Goal: Transaction & Acquisition: Book appointment/travel/reservation

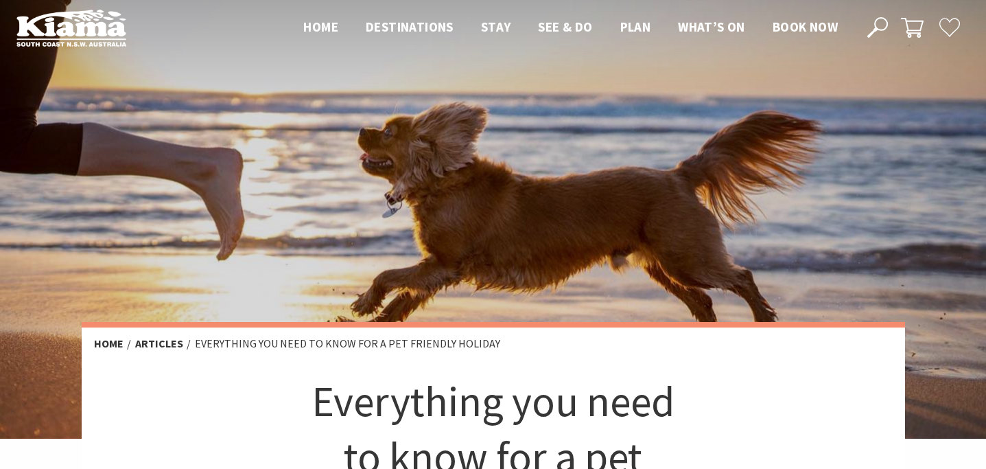
scroll to position [8, 0]
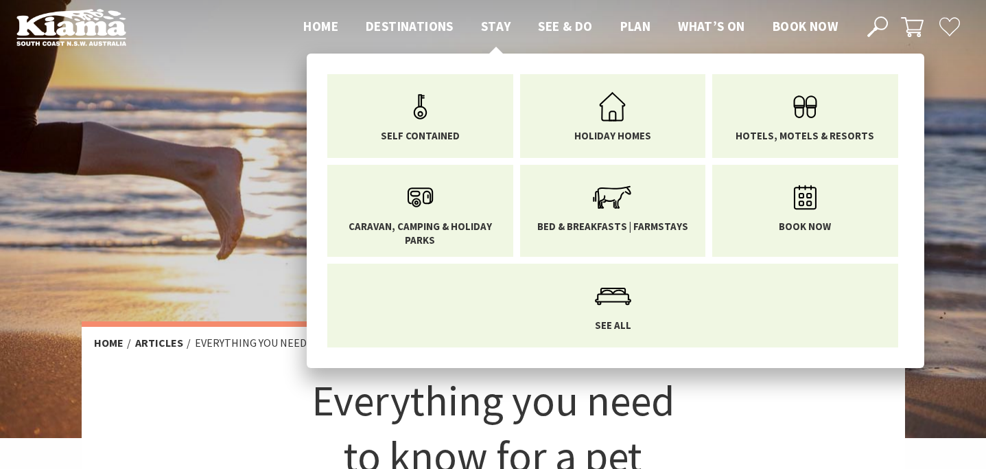
click at [492, 27] on span "Stay" at bounding box center [496, 26] width 30 height 16
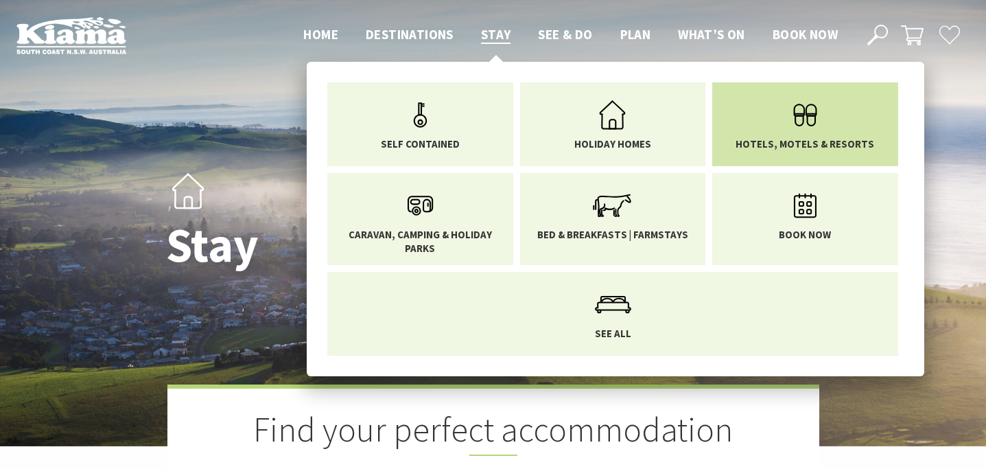
click at [806, 119] on use "Main Menu" at bounding box center [804, 115] width 23 height 23
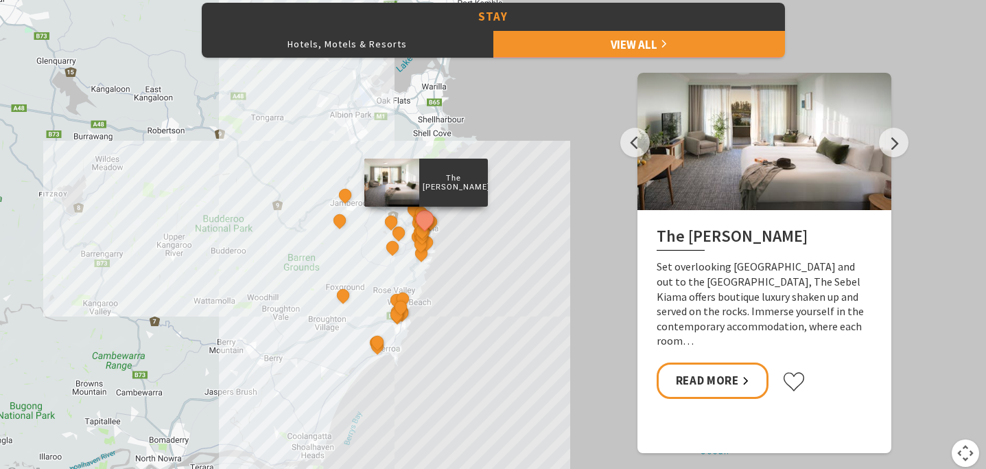
scroll to position [604, 0]
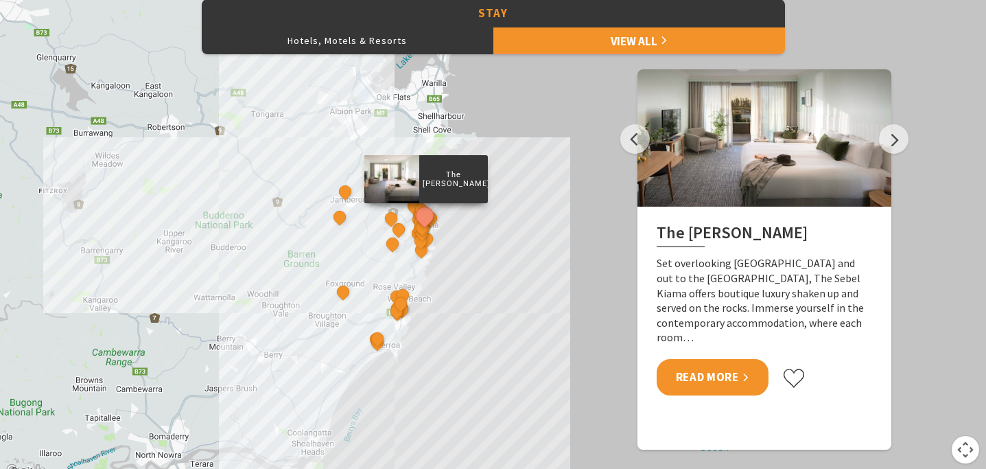
click at [727, 363] on link "Read More" at bounding box center [713, 377] width 112 height 36
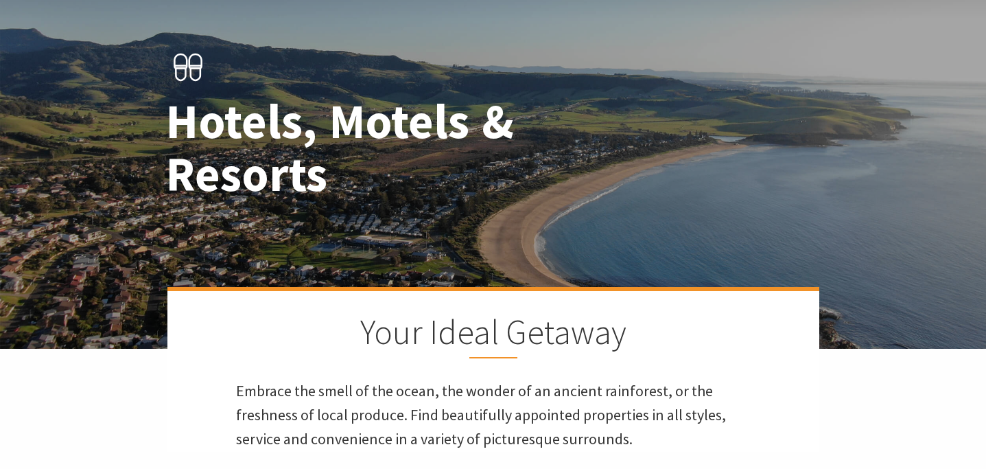
scroll to position [0, 0]
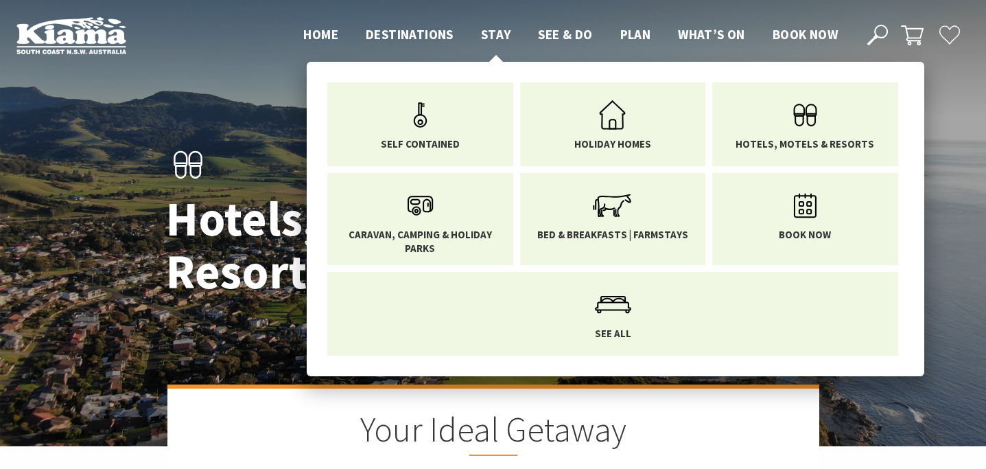
click at [488, 32] on span "Stay" at bounding box center [496, 34] width 30 height 16
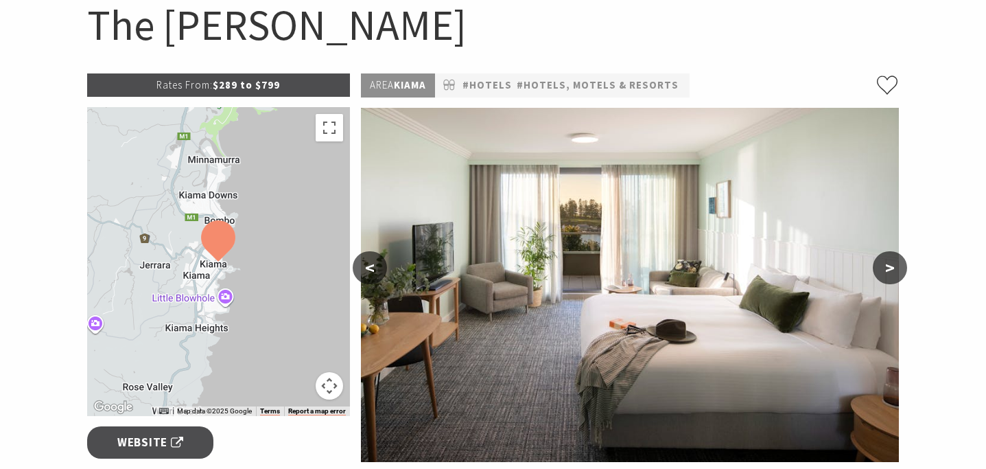
scroll to position [164, 0]
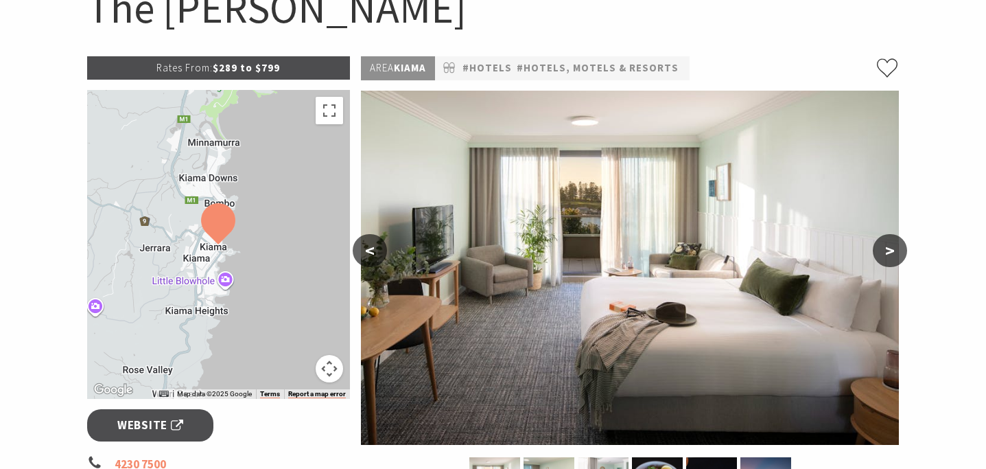
click at [891, 248] on button ">" at bounding box center [890, 250] width 34 height 33
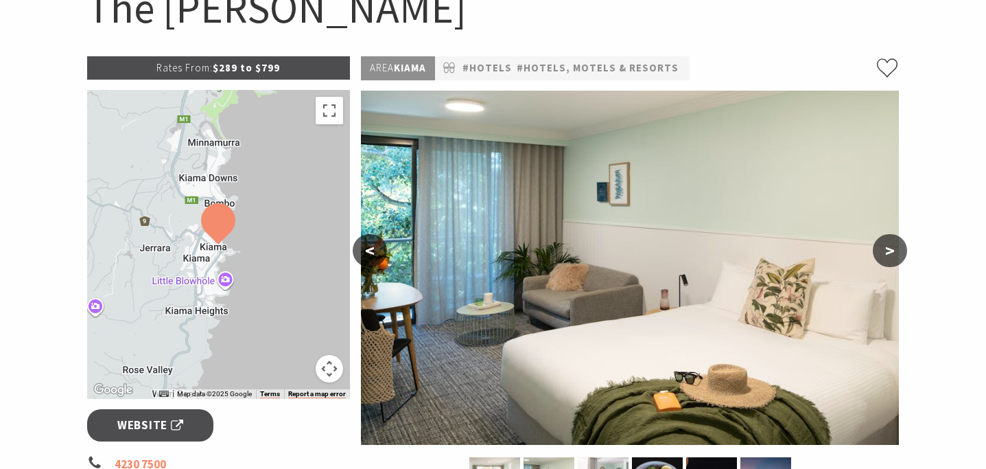
click at [891, 248] on button ">" at bounding box center [890, 250] width 34 height 33
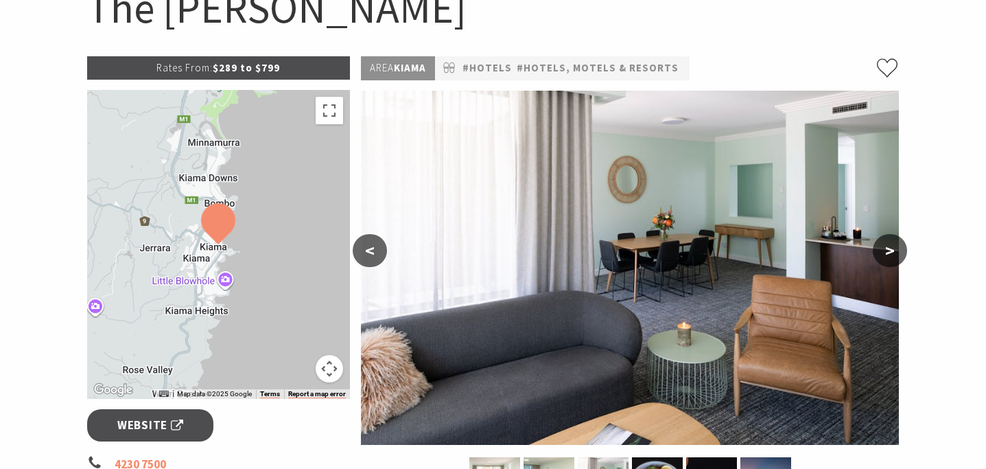
click at [891, 248] on button ">" at bounding box center [890, 250] width 34 height 33
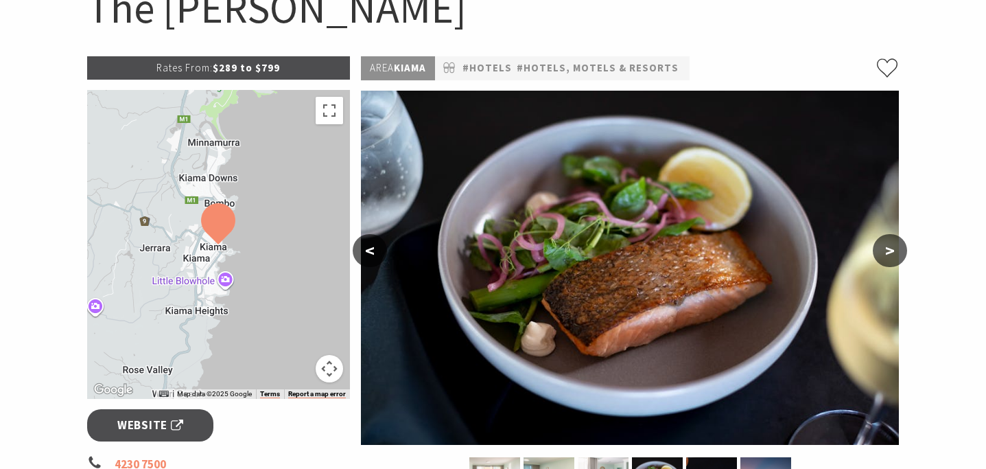
click at [891, 248] on button ">" at bounding box center [890, 250] width 34 height 33
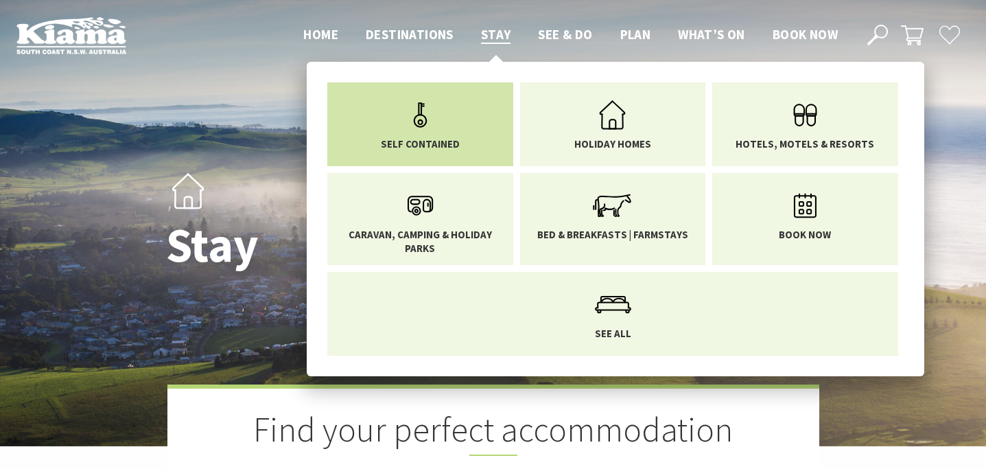
click at [426, 126] on icon "Main Menu" at bounding box center [420, 115] width 45 height 45
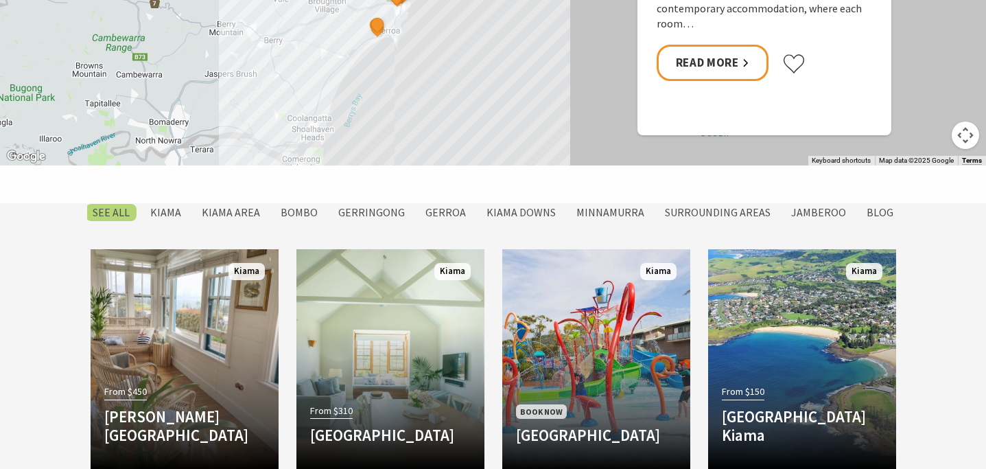
scroll to position [738, 0]
